Goal: Obtain resource: Obtain resource

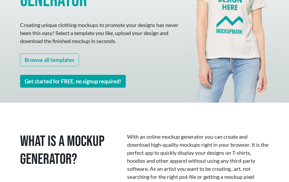
scroll to position [111, 0]
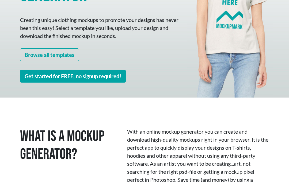
click at [54, 57] on link "Browse all templates" at bounding box center [49, 54] width 59 height 13
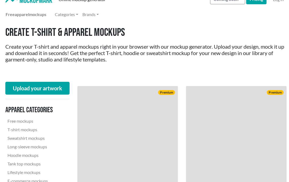
scroll to position [17, 0]
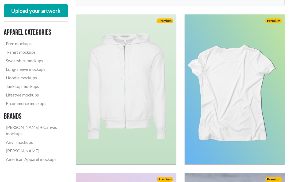
click at [212, 79] on img at bounding box center [235, 89] width 100 height 150
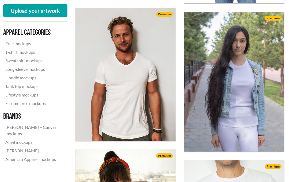
scroll to position [1289, 0]
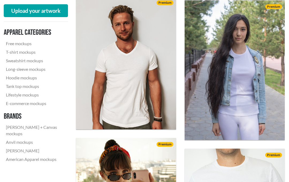
click at [101, 59] on img at bounding box center [126, 63] width 100 height 134
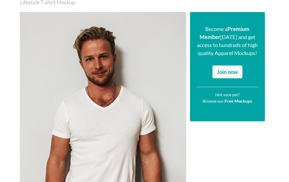
scroll to position [57, 0]
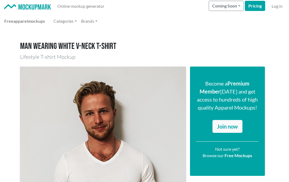
scroll to position [0, 0]
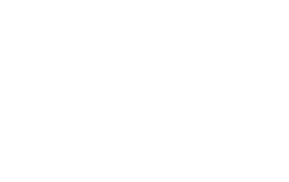
scroll to position [185, 0]
